Goal: Communication & Community: Connect with others

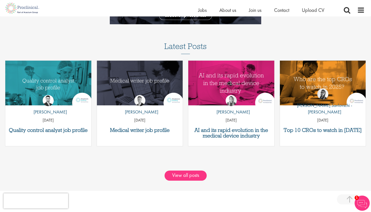
scroll to position [618, 0]
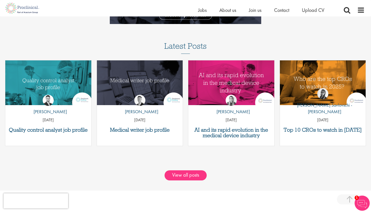
click at [50, 97] on img at bounding box center [48, 100] width 11 height 11
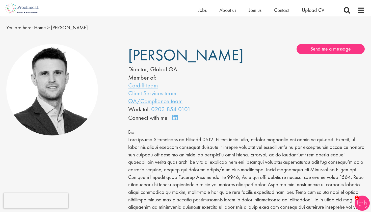
scroll to position [14, 0]
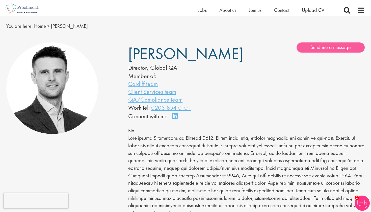
click at [318, 44] on link "Send me a message" at bounding box center [330, 47] width 68 height 10
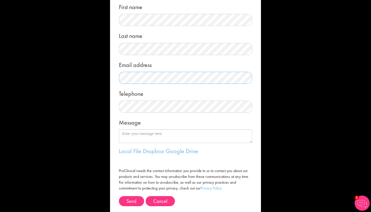
scroll to position [38, 0]
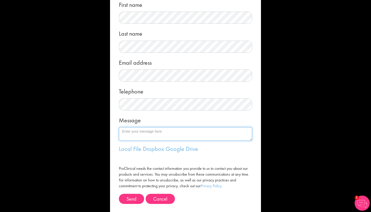
click at [171, 132] on textarea "Message" at bounding box center [185, 134] width 133 height 14
click at [155, 131] on textarea "Message" at bounding box center [185, 134] width 133 height 14
paste textarea "“Hi [Name], I’ve recently completed my MSc in Pharmaceutical Analysis and have …"
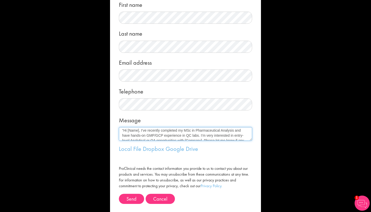
scroll to position [0, 0]
click at [139, 131] on textarea "“Hi [Name], I’ve recently completed my MSc in Pharmaceutical Analysis and have …" at bounding box center [185, 134] width 133 height 14
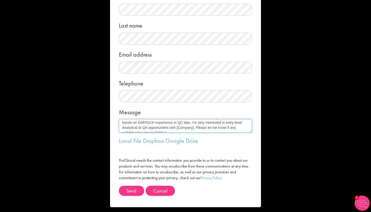
scroll to position [9, 0]
click at [193, 125] on textarea "“Hi , I’ve recently completed my MSc in Pharmaceutical Analysis and have hands-…" at bounding box center [185, 126] width 133 height 14
click at [173, 125] on textarea "“Hi , I’ve recently completed my MSc in Pharmaceutical Analysis and have hands-…" at bounding box center [185, 126] width 133 height 14
click at [140, 128] on textarea "“Hi , I’ve recently completed my MSc in Pharmaceutical Analysis and have hands-…" at bounding box center [185, 126] width 133 height 14
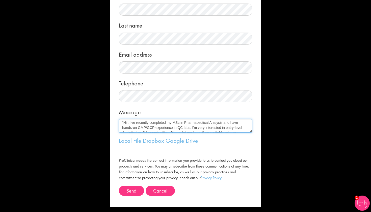
scroll to position [0, 0]
click at [122, 122] on textarea "“Hi , I’ve recently completed my MSc in Pharmaceutical Analysis and have hands-…" at bounding box center [185, 126] width 133 height 14
click at [124, 123] on textarea "“Hi , I’ve recently completed my MSc in Pharmaceutical Analysis and have hands-…" at bounding box center [185, 126] width 133 height 14
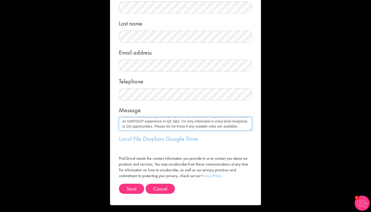
scroll to position [47, 0]
click at [238, 128] on textarea "Hi , I’ve recently completed my MSc in Pharmaceutical Analysis and have hands-o…" at bounding box center [185, 124] width 133 height 14
type textarea "Hi , I’ve recently completed my MSc in Pharmaceutical Analysis and have hands-o…"
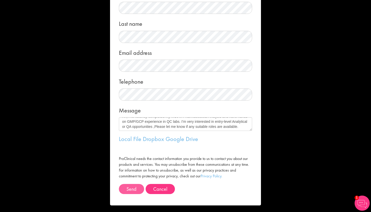
click at [131, 186] on button "Send" at bounding box center [131, 189] width 25 height 10
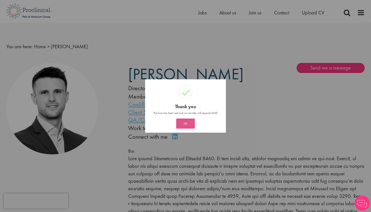
click at [179, 120] on button "OK" at bounding box center [185, 123] width 19 height 10
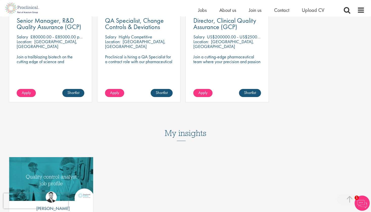
scroll to position [286, 0]
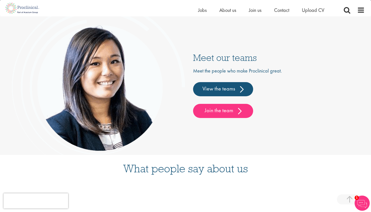
scroll to position [1216, 0]
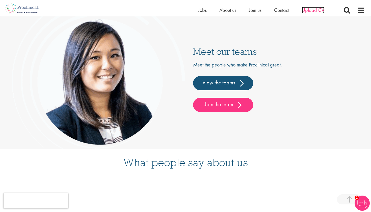
click at [309, 9] on span "Upload CV" at bounding box center [313, 10] width 22 height 7
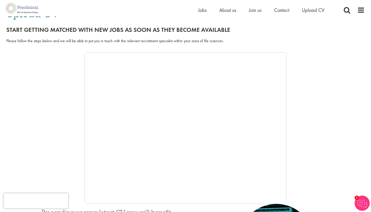
scroll to position [50, 0]
